Goal: Navigation & Orientation: Find specific page/section

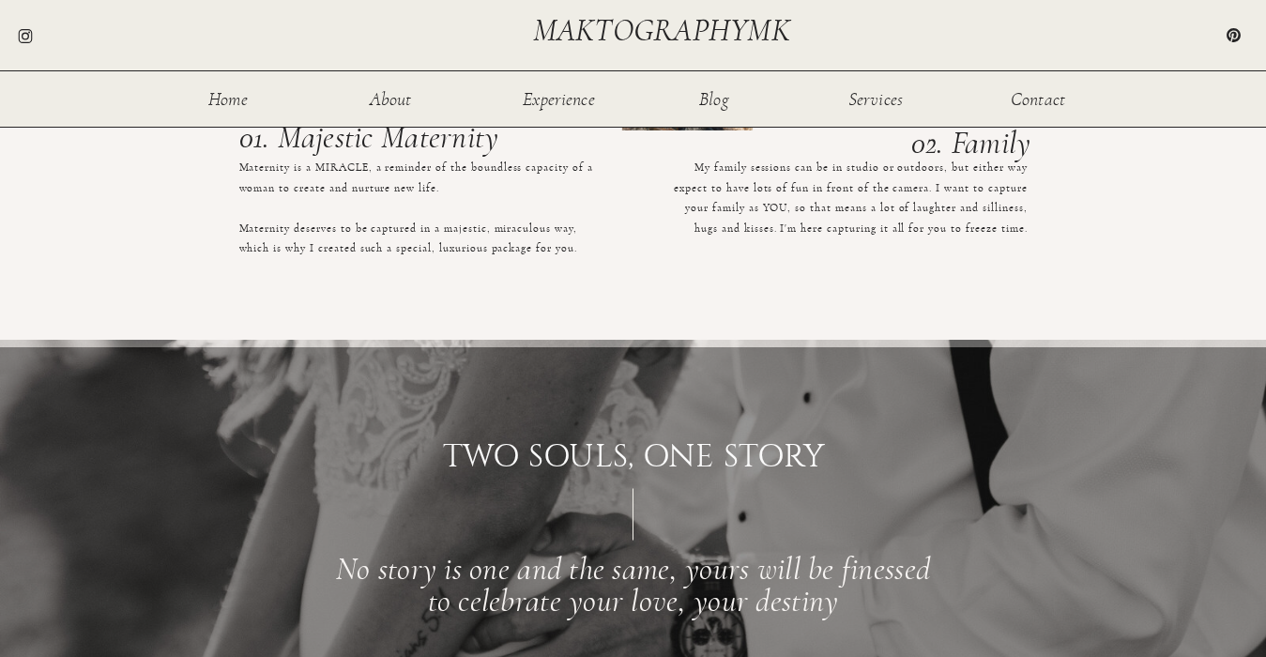
scroll to position [2559, 0]
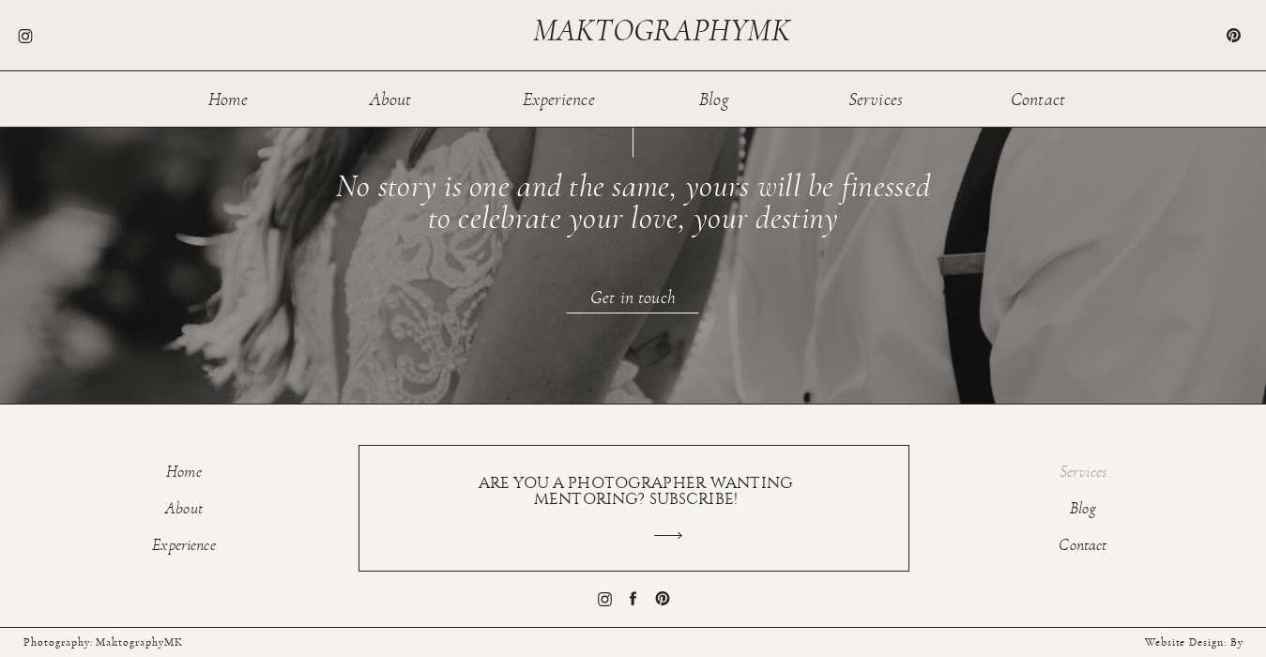
click at [1080, 467] on p "Services" at bounding box center [1083, 475] width 117 height 23
click at [1086, 550] on p "Contact" at bounding box center [1083, 548] width 117 height 23
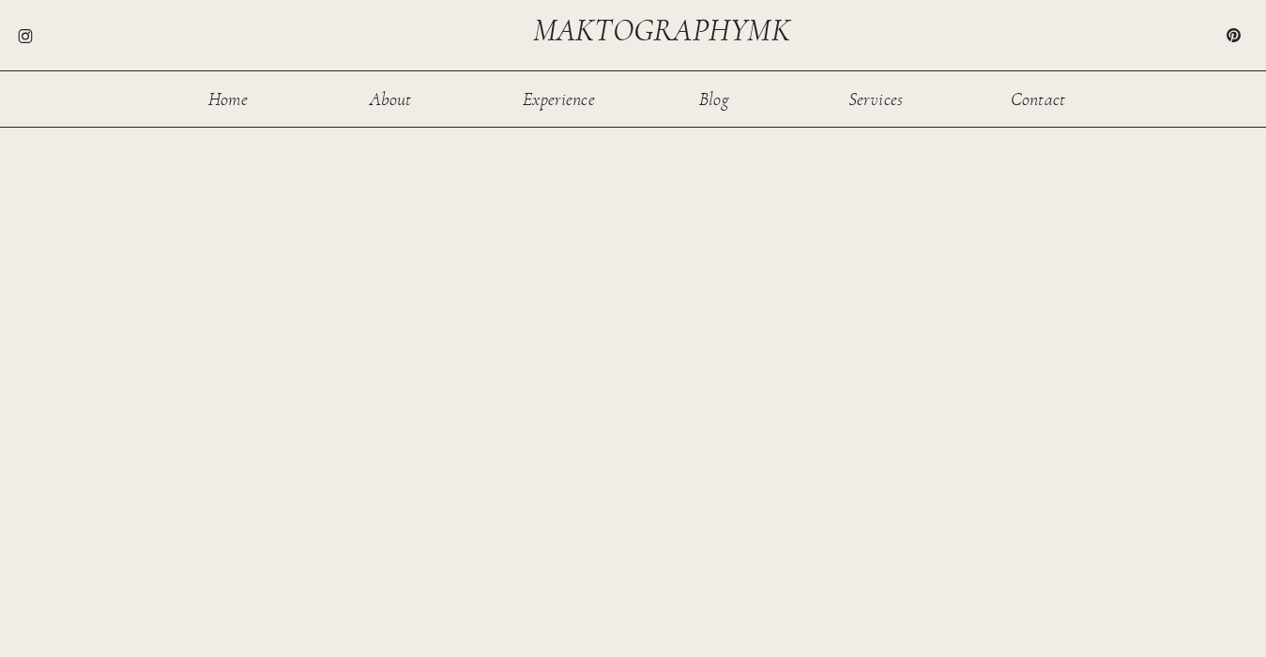
scroll to position [1095, 0]
click at [25, 42] on icon at bounding box center [25, 36] width 14 height 14
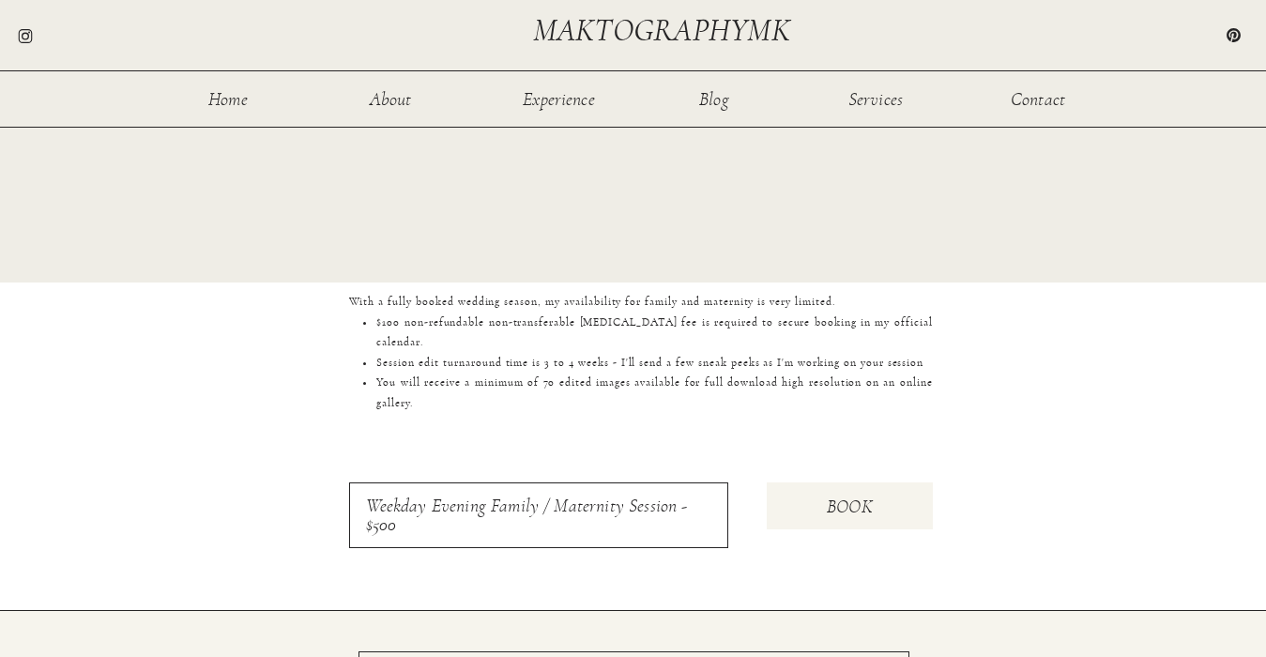
scroll to position [1818, 0]
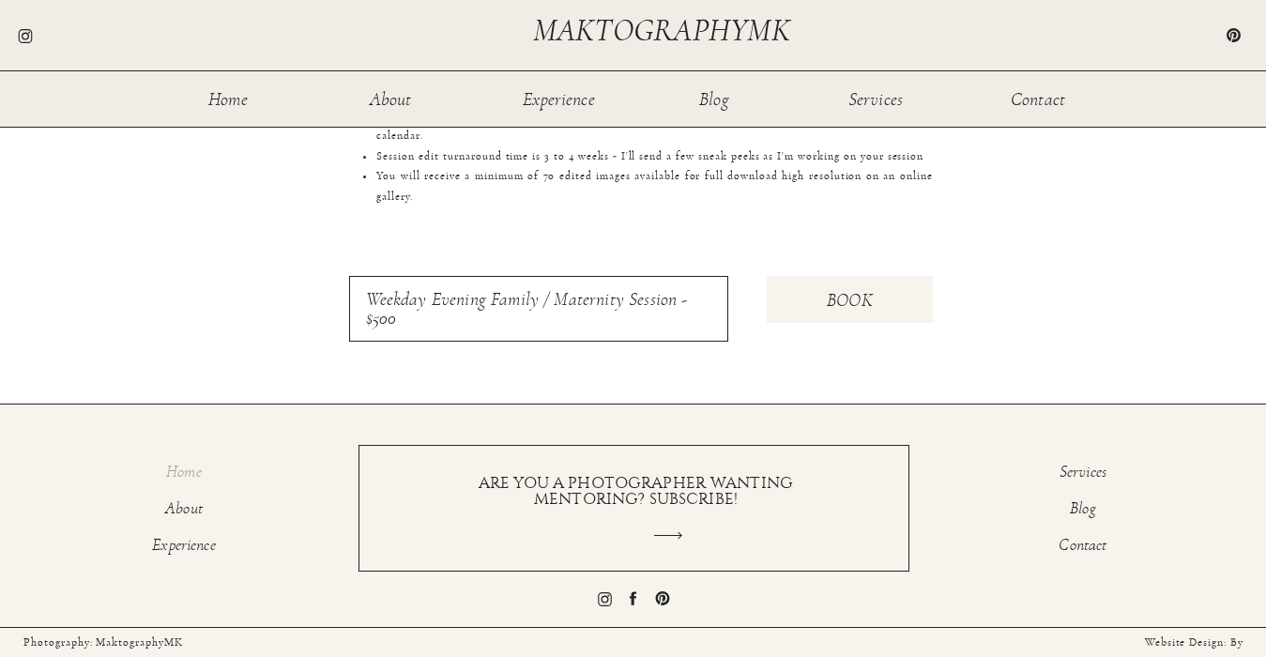
click at [181, 475] on p "Home" at bounding box center [184, 475] width 117 height 23
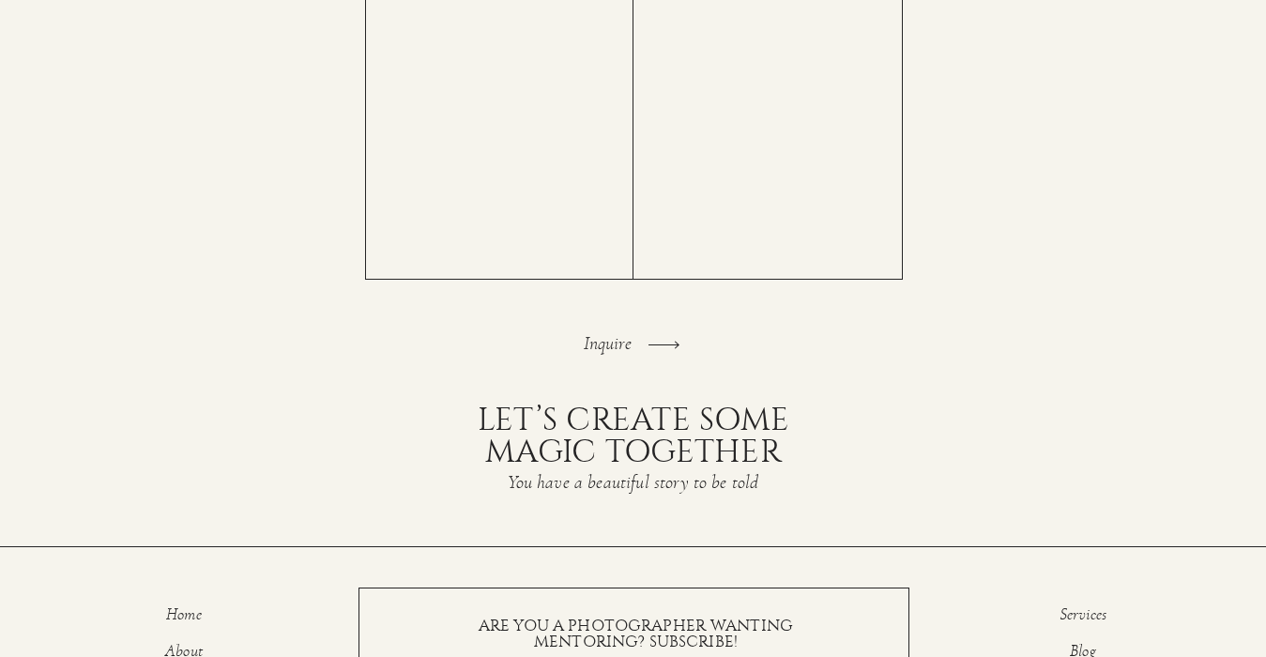
scroll to position [4043, 0]
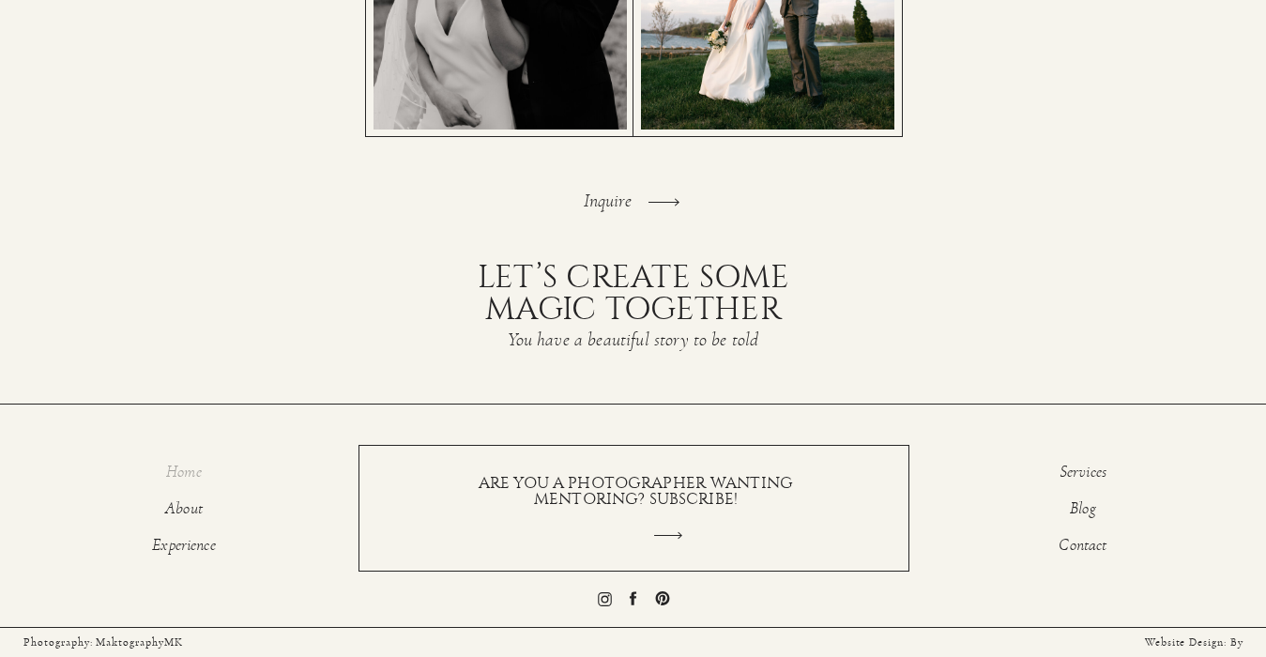
click at [184, 464] on p "Home" at bounding box center [184, 475] width 117 height 23
click at [181, 469] on p "Home" at bounding box center [184, 475] width 117 height 23
